Goal: Task Accomplishment & Management: Manage account settings

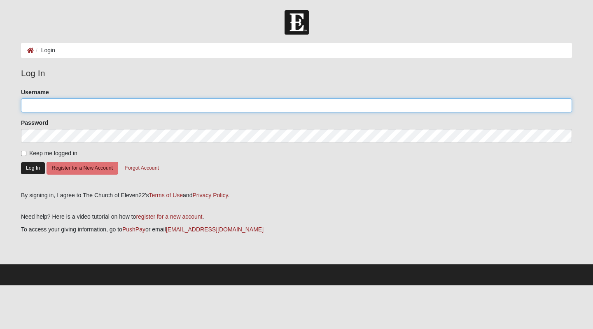
type input "KathyGJones"
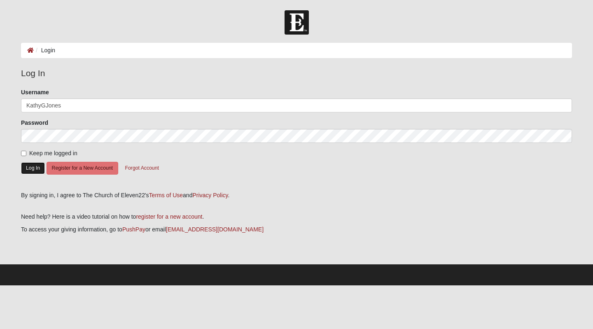
click at [32, 163] on button "Log In" at bounding box center [33, 168] width 24 height 12
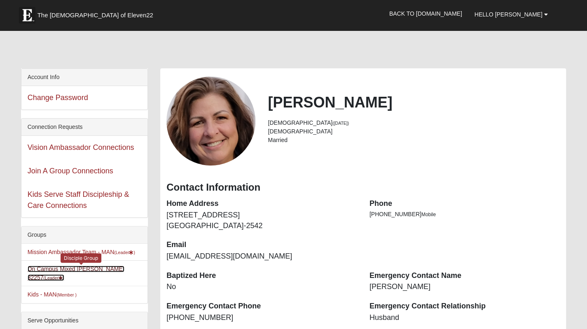
click at [72, 268] on link "On Campus Mixed [PERSON_NAME] 32257 (Leader )" at bounding box center [76, 273] width 97 height 15
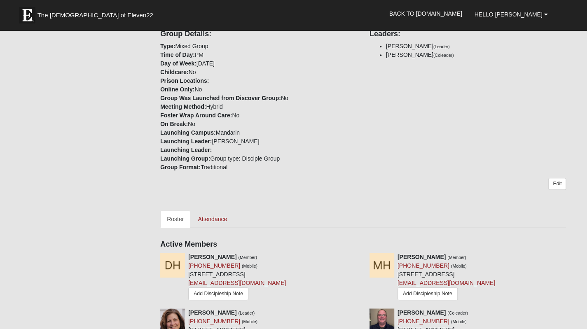
scroll to position [206, 0]
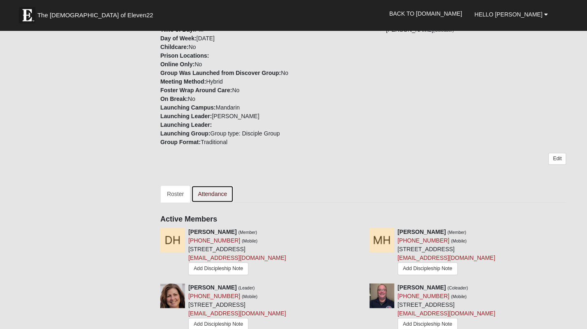
click at [216, 194] on link "Attendance" at bounding box center [212, 193] width 42 height 17
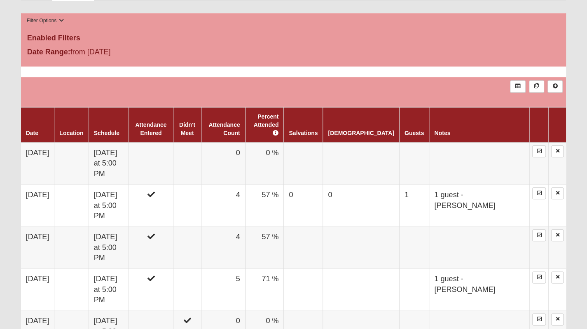
scroll to position [412, 0]
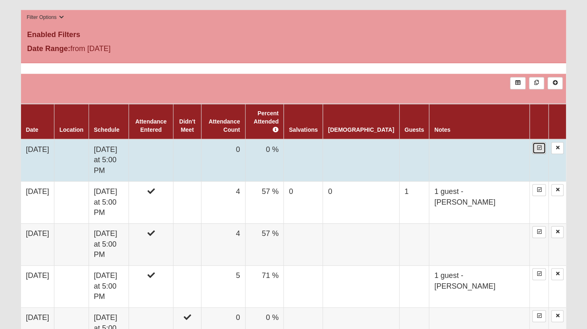
click at [542, 142] on link at bounding box center [539, 148] width 14 height 12
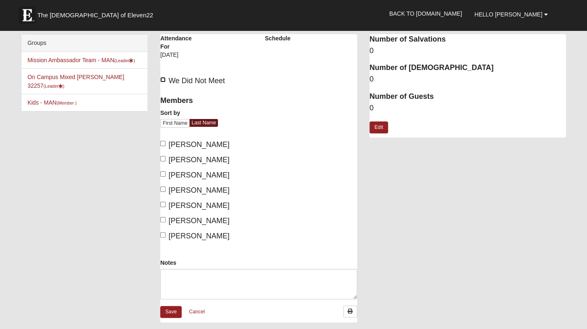
click at [164, 79] on input "We Did Not Meet" at bounding box center [162, 79] width 5 height 5
checkbox input "true"
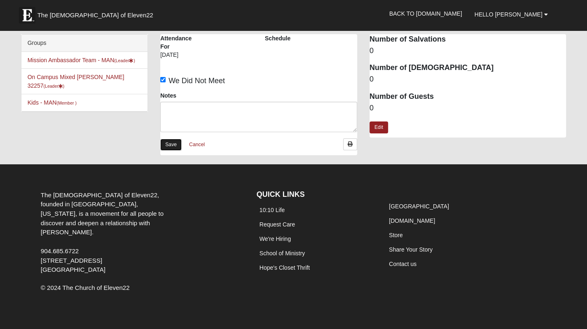
click at [170, 143] on link "Save" at bounding box center [170, 145] width 21 height 12
